Goal: Task Accomplishment & Management: Manage account settings

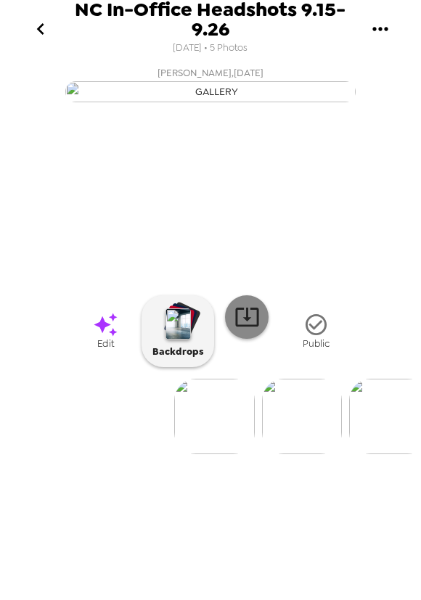
click at [248, 330] on icon at bounding box center [246, 316] width 25 height 25
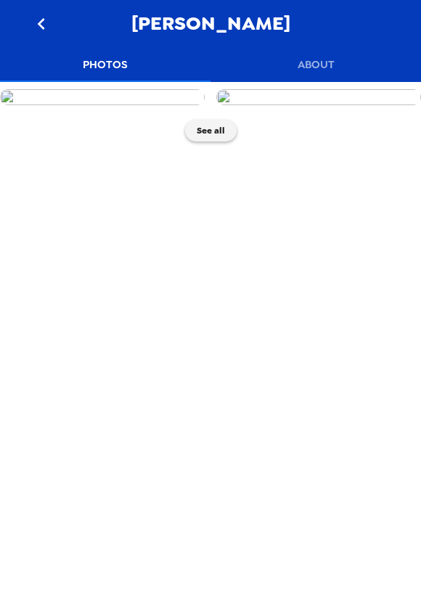
click at [322, 62] on button "About" at bounding box center [315, 64] width 210 height 35
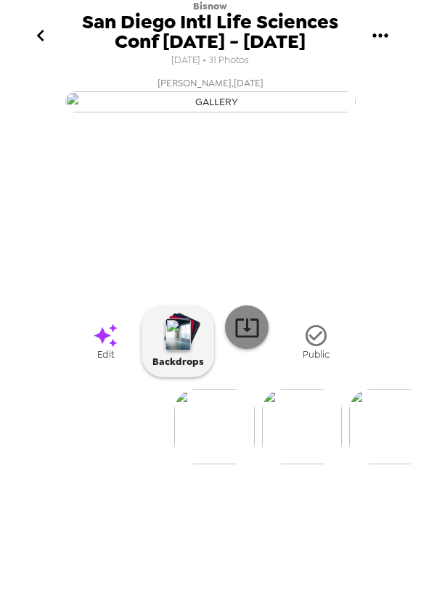
scroll to position [18, 0]
click at [293, 465] on img at bounding box center [302, 426] width 80 height 75
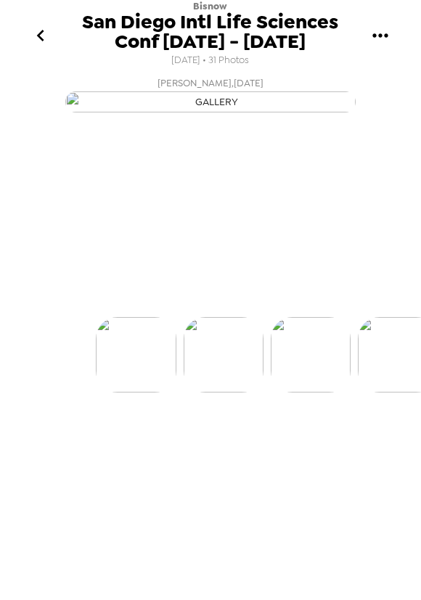
scroll to position [0, 87]
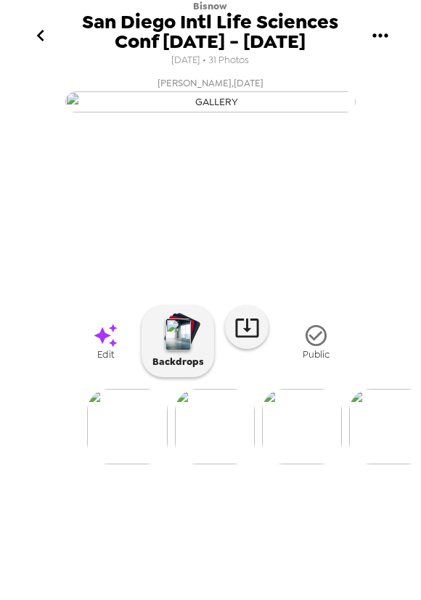
click at [298, 465] on img at bounding box center [302, 426] width 80 height 75
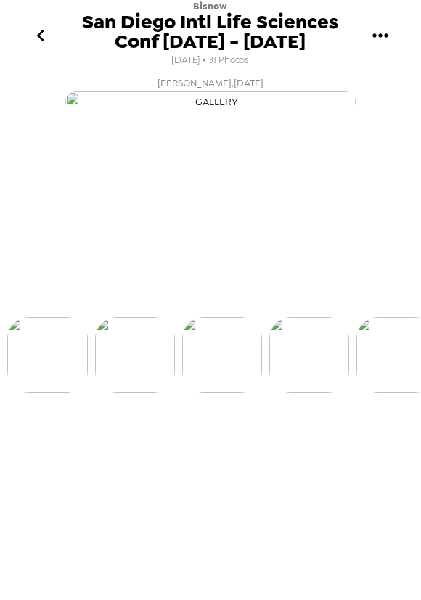
scroll to position [0, 174]
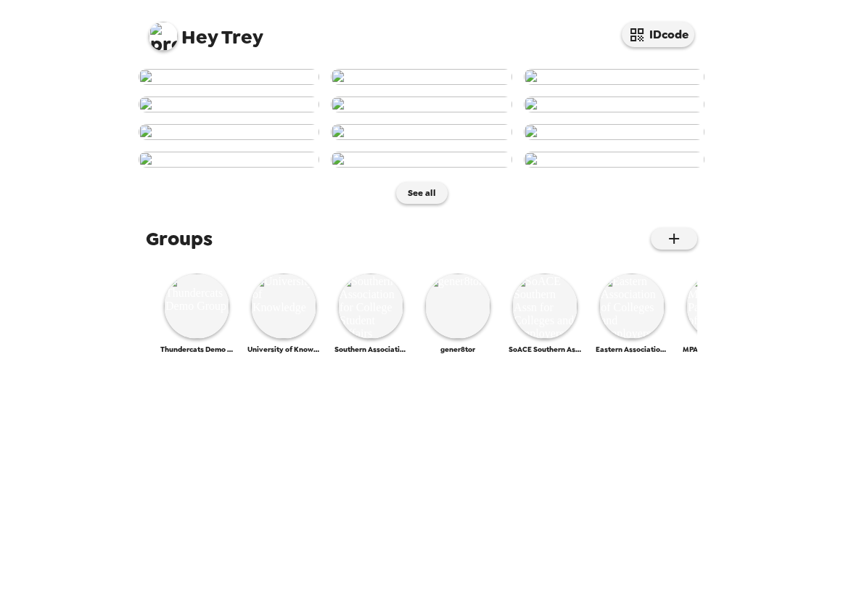
click at [160, 43] on img at bounding box center [163, 36] width 29 height 29
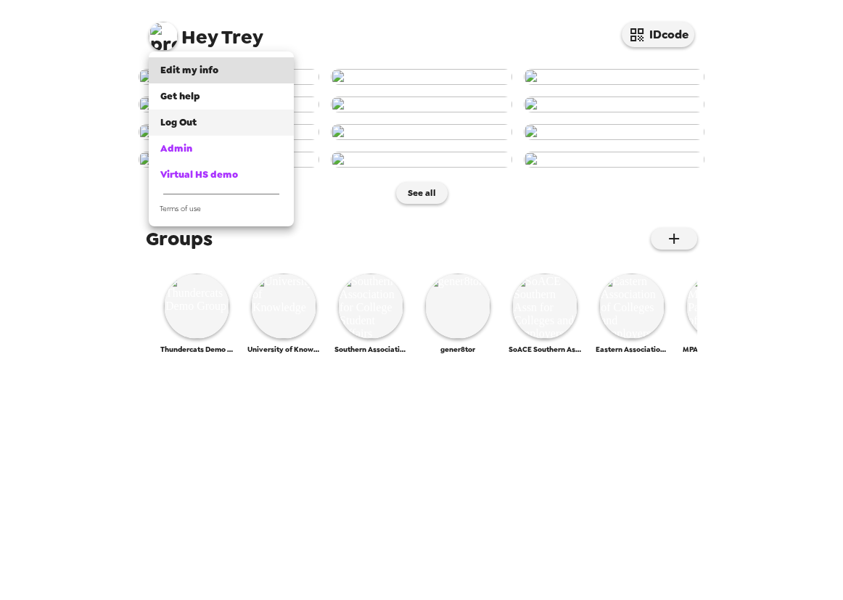
click at [188, 130] on li "Log Out" at bounding box center [221, 123] width 145 height 26
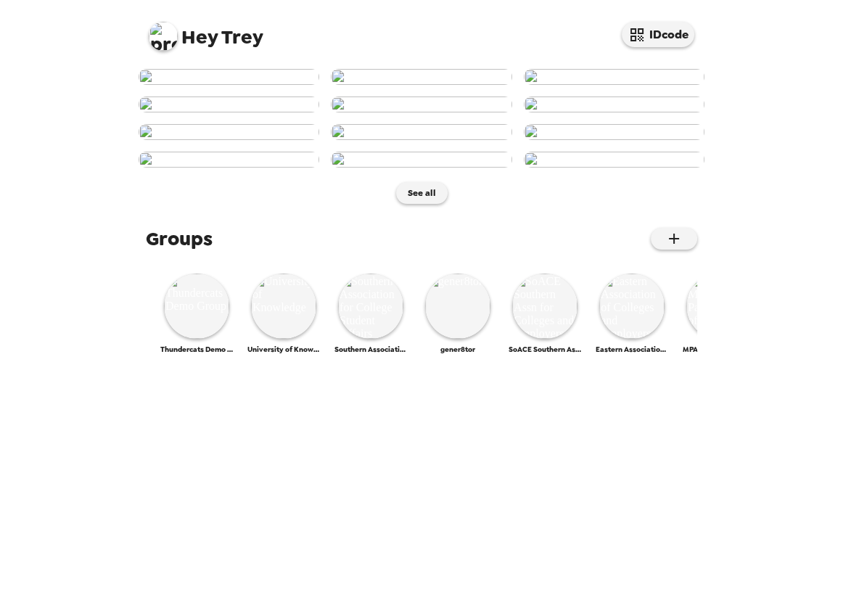
click at [176, 36] on img at bounding box center [163, 36] width 29 height 29
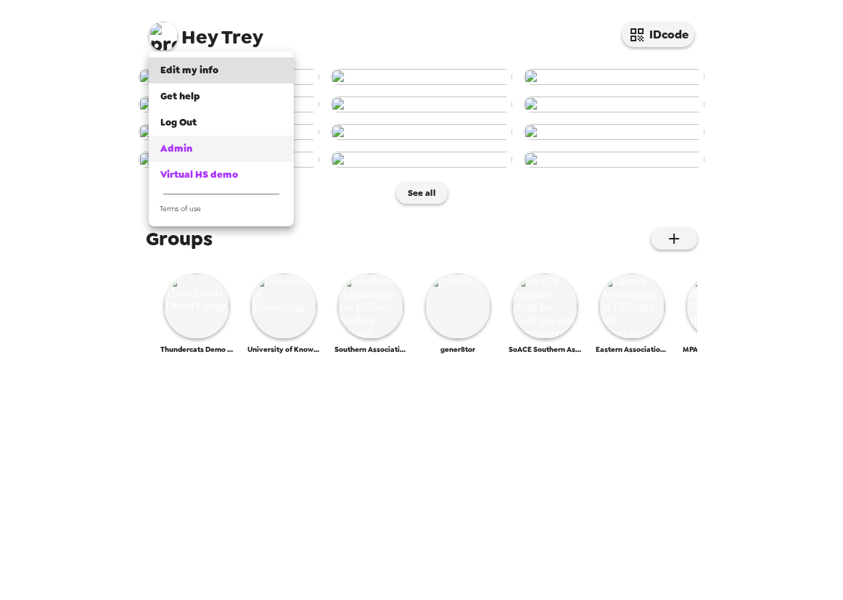
click at [183, 150] on span "Admin" at bounding box center [176, 148] width 32 height 12
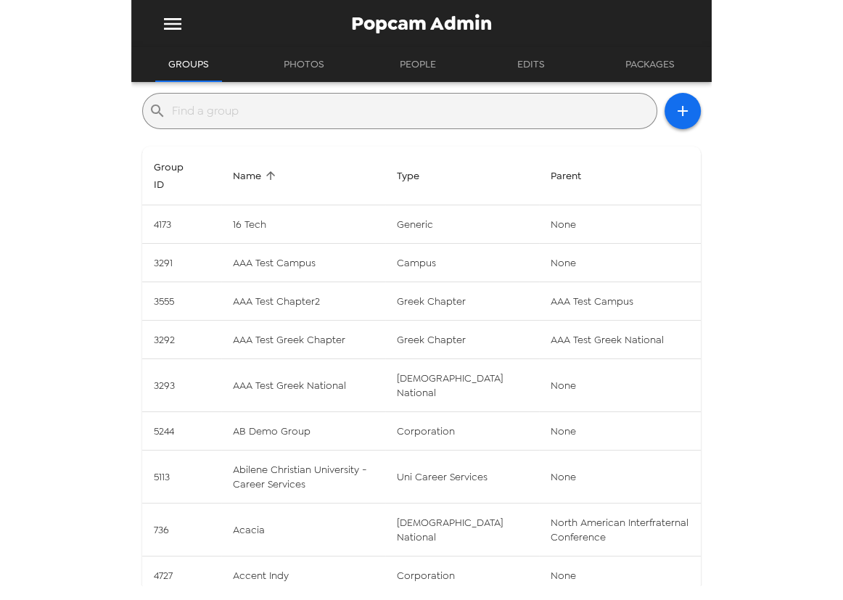
click at [273, 95] on div "​" at bounding box center [399, 111] width 515 height 36
click at [274, 110] on input "text" at bounding box center [411, 110] width 479 height 23
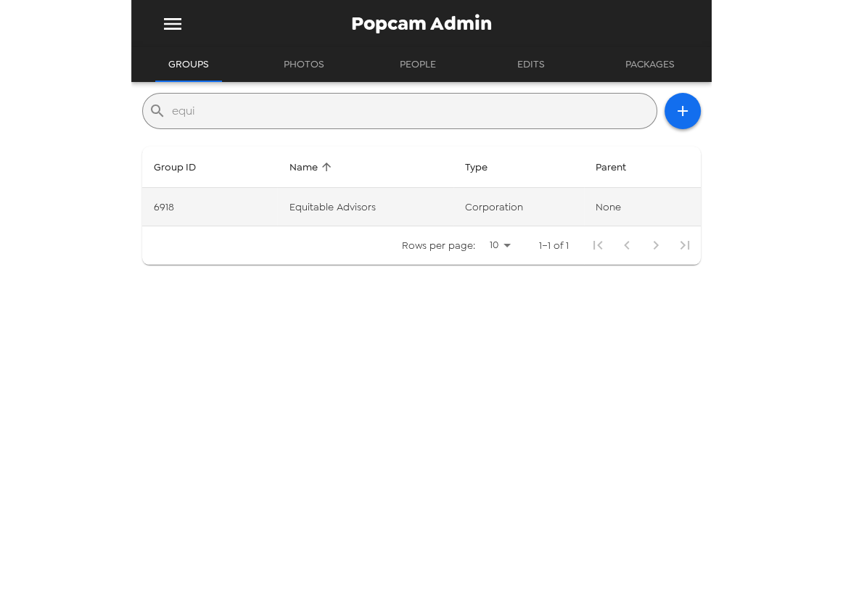
type input "equi"
click at [437, 204] on td "Equitable Advisors" at bounding box center [365, 207] width 176 height 38
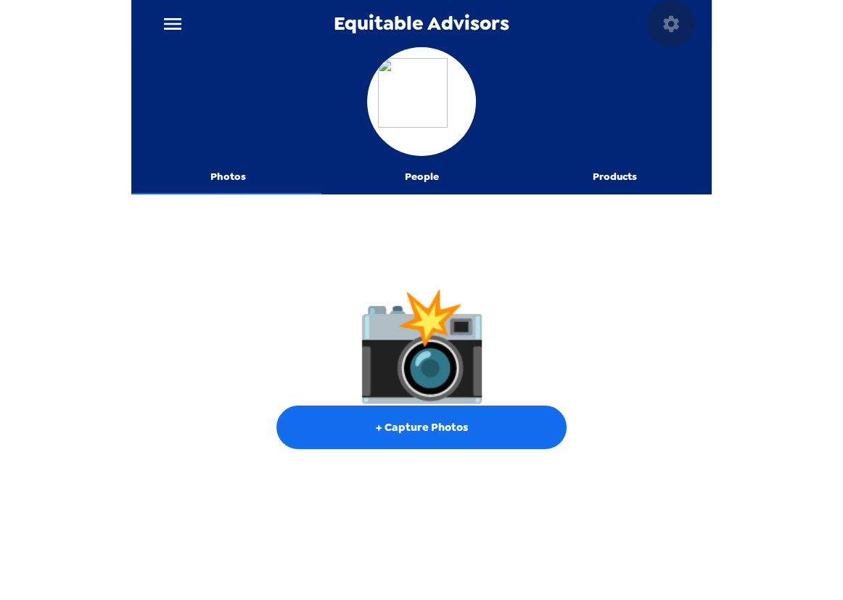
click at [668, 21] on icon "button" at bounding box center [671, 23] width 16 height 16
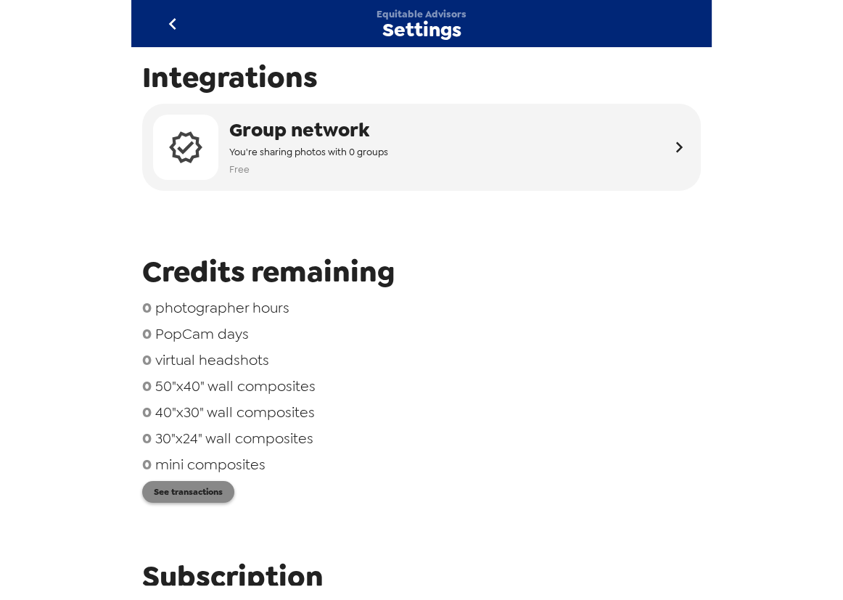
click at [192, 498] on button "See transactions" at bounding box center [188, 492] width 92 height 22
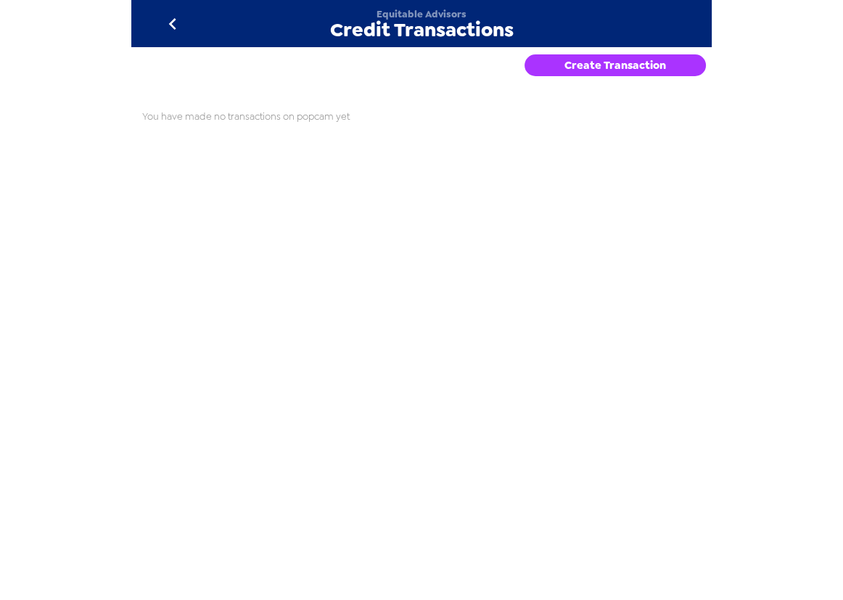
click at [565, 65] on button "Create Transaction" at bounding box center [615, 65] width 181 height 22
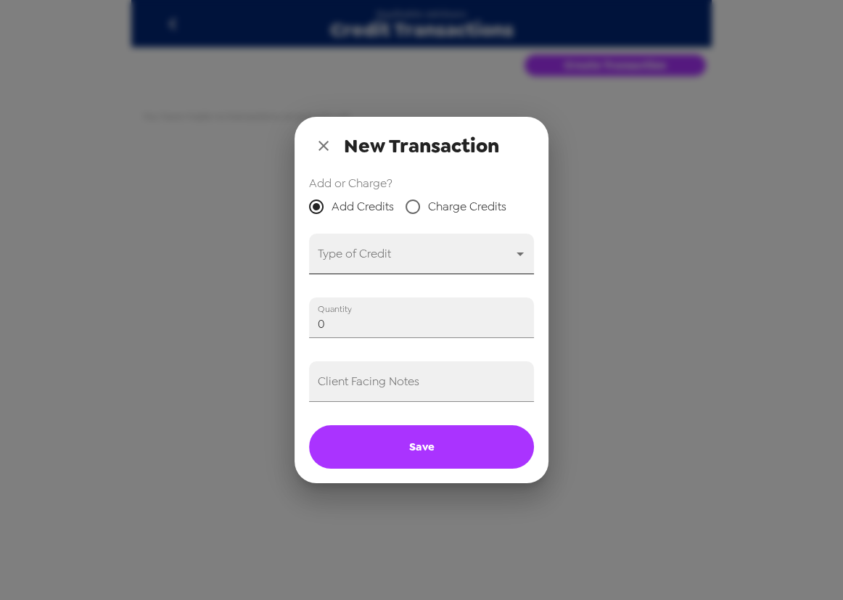
click at [375, 251] on body "Equitable Advisors Credit Transactions Create Transaction You have made no tran…" at bounding box center [421, 300] width 843 height 600
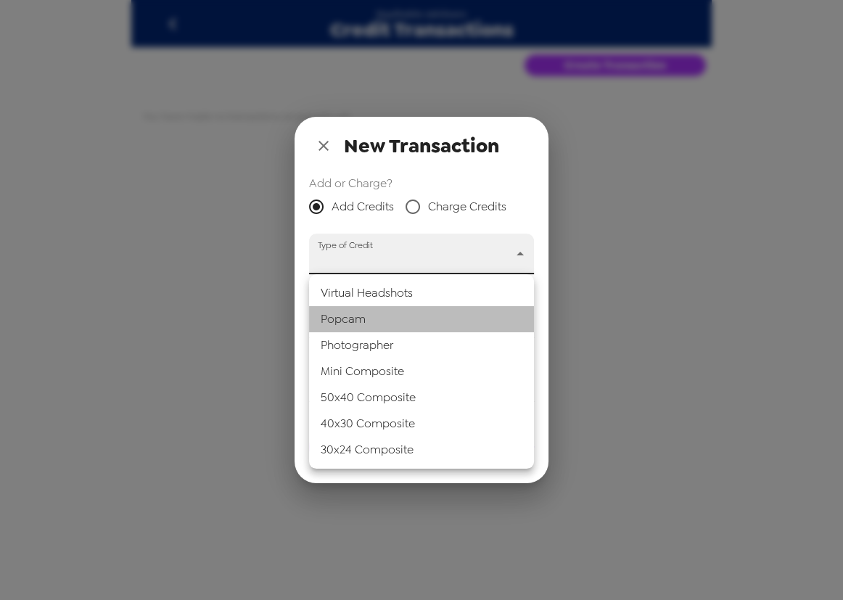
click at [367, 311] on li "Popcam" at bounding box center [421, 319] width 225 height 26
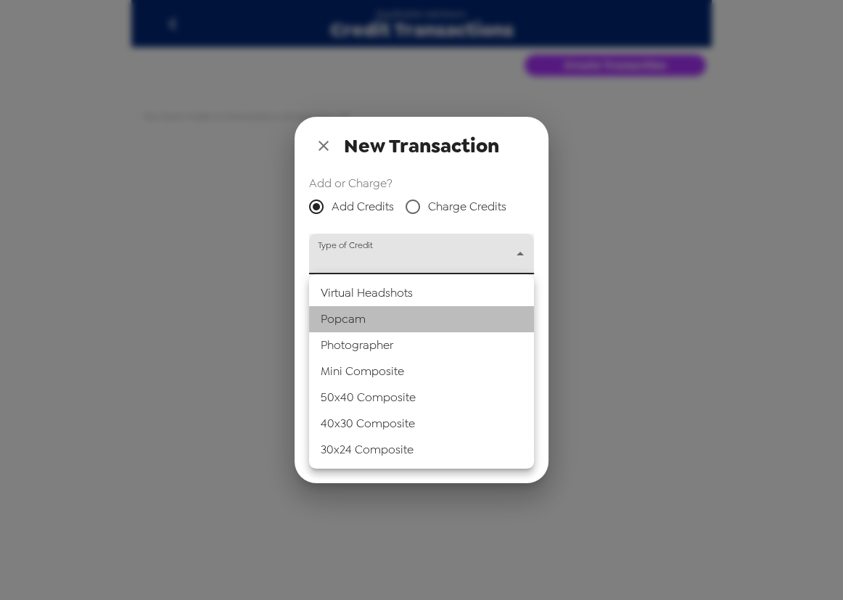
type input "popcam"
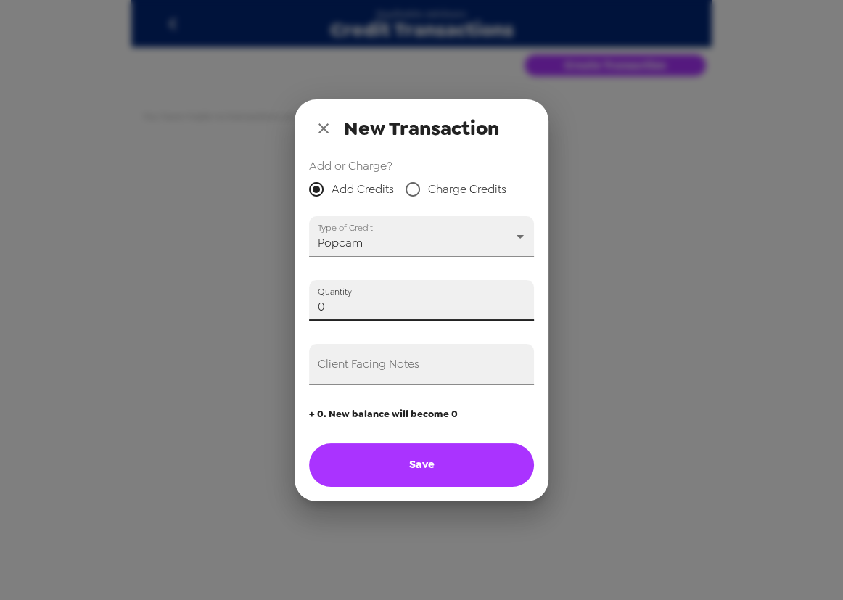
drag, startPoint x: 356, startPoint y: 306, endPoint x: 208, endPoint y: 298, distance: 148.2
click at [203, 298] on div "New Transaction Add or Charge? Add Credits Charge Credits Type of Credit Popcam…" at bounding box center [421, 300] width 843 height 600
type input "1"
click at [355, 369] on input "Client Facing Notes" at bounding box center [421, 364] width 225 height 41
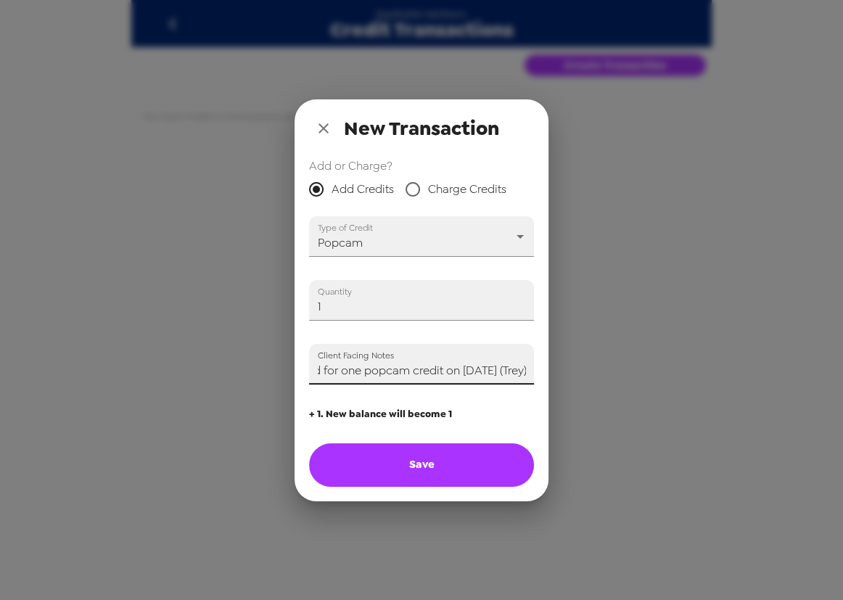
scroll to position [0, 22]
type input "Paid for one popcam credit on 9/3/25 (Trey)"
click at [449, 468] on button "Save" at bounding box center [421, 465] width 225 height 44
type input "0"
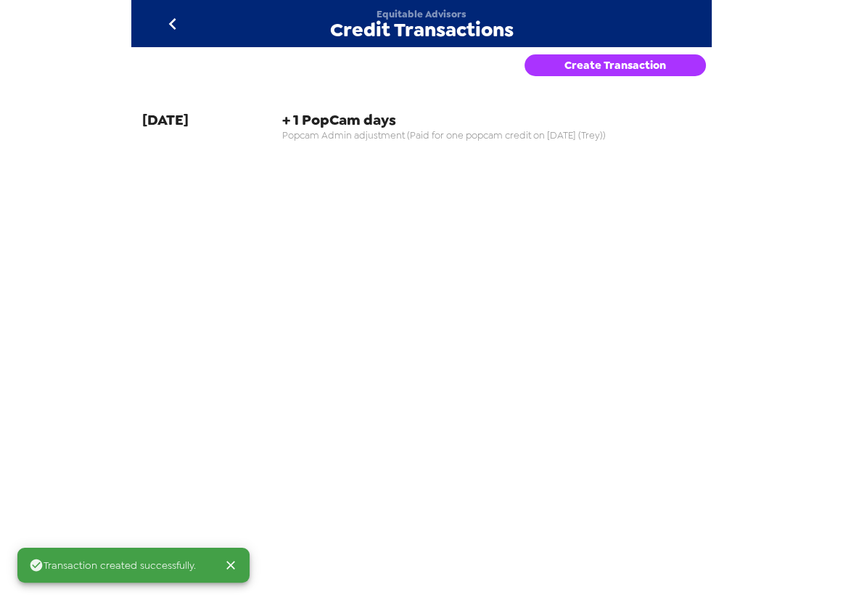
click at [166, 18] on icon "go back" at bounding box center [172, 23] width 23 height 23
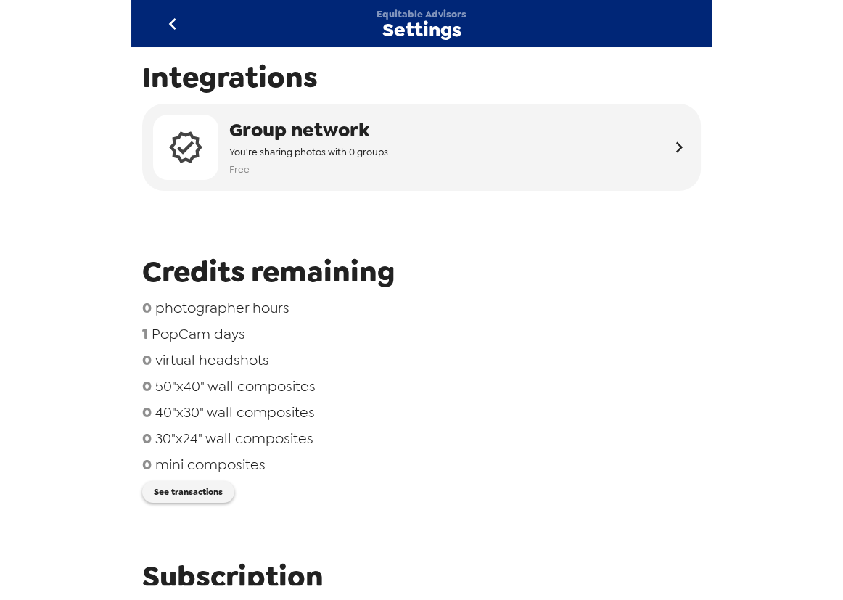
click at [165, 28] on icon "go back" at bounding box center [172, 23] width 23 height 23
